Goal: Complete application form

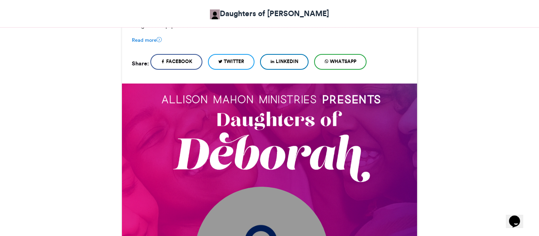
scroll to position [205, 0]
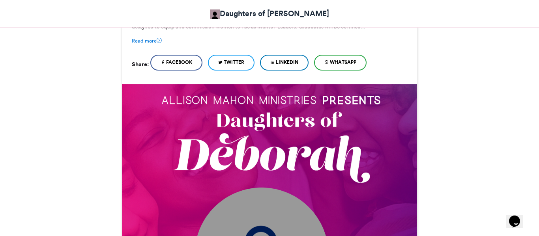
click at [174, 62] on span "Facebook" at bounding box center [179, 62] width 26 height 7
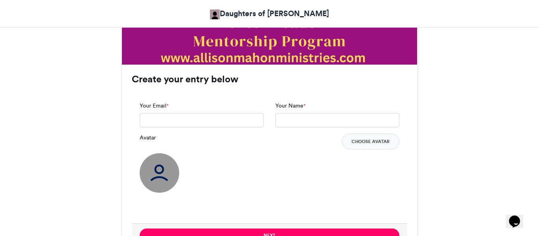
scroll to position [521, 0]
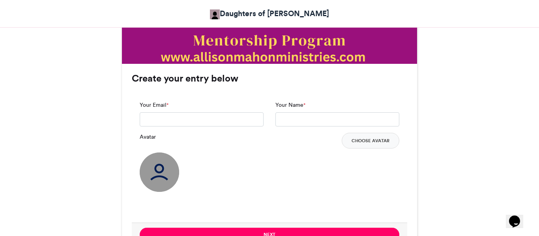
click at [175, 104] on div "Your Email *" at bounding box center [202, 114] width 124 height 26
click at [171, 104] on div "Your Email *" at bounding box center [202, 114] width 124 height 26
click at [173, 102] on div "Your Email *" at bounding box center [202, 114] width 124 height 26
click at [171, 106] on div "Your Email *" at bounding box center [202, 114] width 124 height 26
click at [172, 103] on div "Your Email *" at bounding box center [202, 114] width 124 height 26
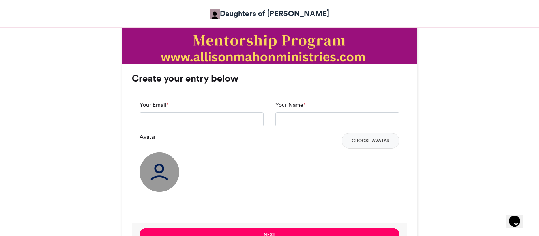
click at [173, 106] on div "Your Email *" at bounding box center [202, 114] width 124 height 26
click at [176, 103] on div "Your Email *" at bounding box center [202, 114] width 124 height 26
click at [318, 97] on div "Your Email * Your Name * Avatar Choose Avatar" at bounding box center [269, 158] width 275 height 130
click at [363, 144] on button "Choose Avatar" at bounding box center [371, 141] width 58 height 16
click at [155, 172] on img at bounding box center [159, 172] width 39 height 39
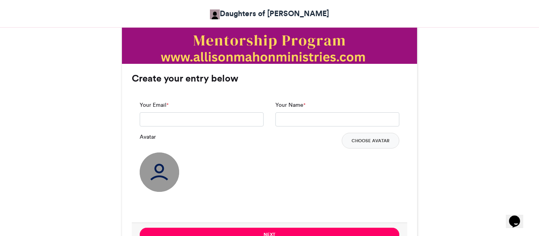
click at [155, 172] on img at bounding box center [159, 172] width 39 height 39
click at [176, 105] on div "Your Email *" at bounding box center [202, 114] width 124 height 26
click at [175, 108] on div "Your Email *" at bounding box center [202, 114] width 124 height 26
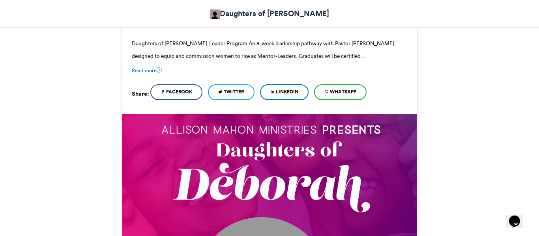
scroll to position [174, 0]
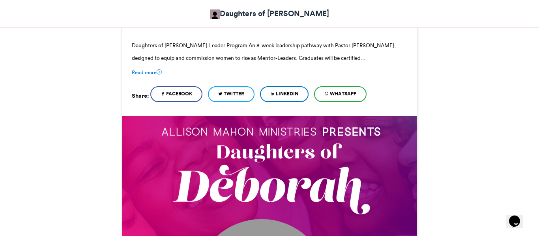
click at [185, 96] on span "Facebook" at bounding box center [179, 93] width 26 height 7
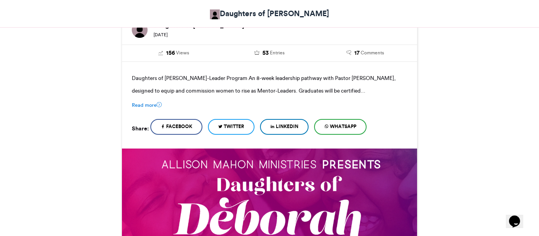
scroll to position [142, 0]
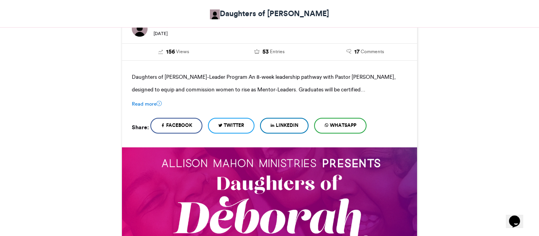
click at [289, 125] on span "LinkedIn" at bounding box center [287, 125] width 22 height 7
